Goal: Transaction & Acquisition: Purchase product/service

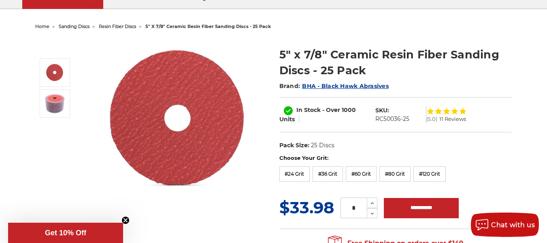
scroll to position [81, 0]
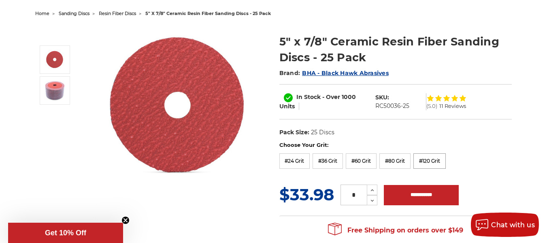
click at [429, 159] on label "#120 Grit" at bounding box center [430, 160] width 32 height 15
click at [399, 163] on label "#80 Grit" at bounding box center [395, 160] width 31 height 15
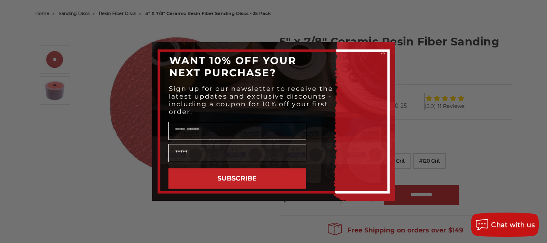
click at [383, 50] on div "Close dialog WANT 10% OFF YOUR NEXT PURCHASE? Sign up for our newsletter to rec…" at bounding box center [273, 121] width 243 height 158
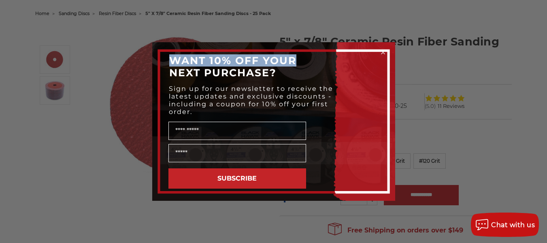
click at [383, 53] on icon "Close dialog" at bounding box center [383, 52] width 8 height 8
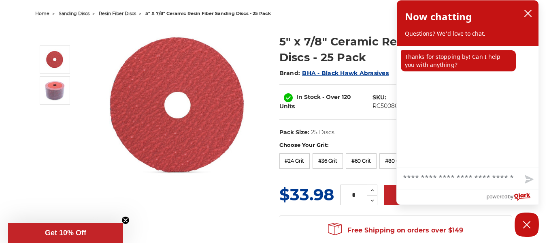
click at [530, 15] on icon "close chatbox" at bounding box center [528, 13] width 8 height 8
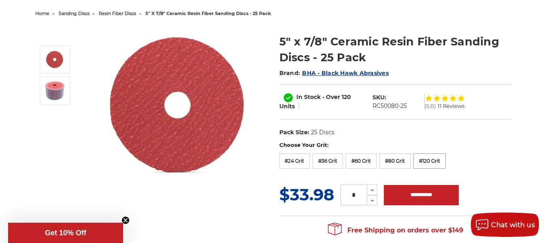
click at [420, 161] on label "#120 Grit" at bounding box center [430, 160] width 32 height 15
click at [408, 161] on label "#80 Grit" at bounding box center [395, 160] width 31 height 15
click at [422, 160] on label "#120 Grit" at bounding box center [430, 160] width 32 height 15
